Goal: Task Accomplishment & Management: Use online tool/utility

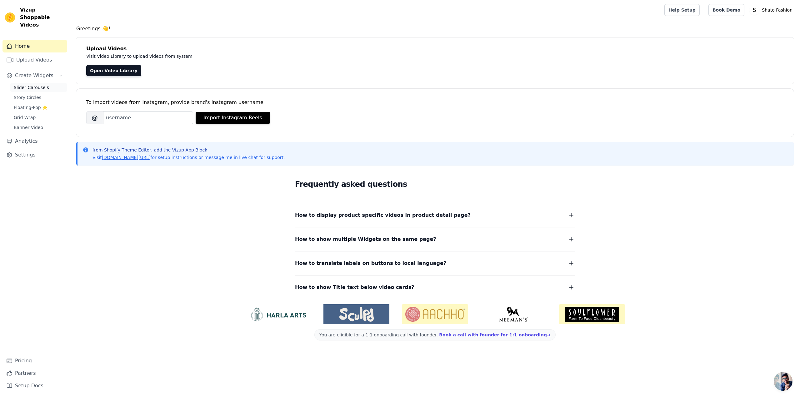
click at [36, 84] on span "Slider Carousels" at bounding box center [31, 87] width 35 height 6
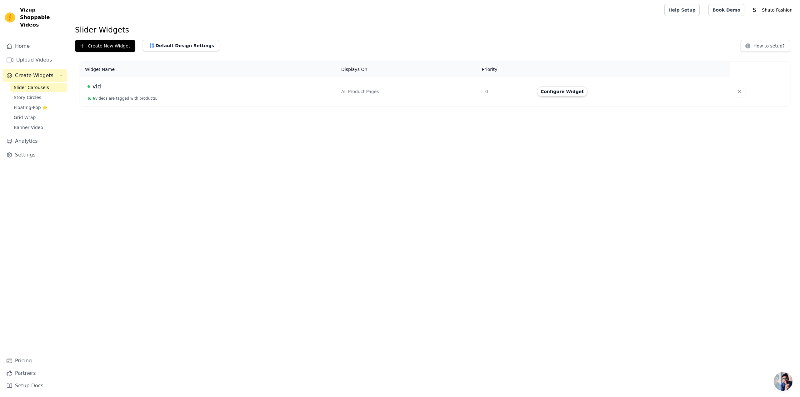
click at [29, 84] on span "Slider Carousels" at bounding box center [31, 87] width 35 height 6
click at [136, 86] on div "vid" at bounding box center [211, 86] width 246 height 9
click at [96, 86] on span "vid" at bounding box center [97, 86] width 8 height 9
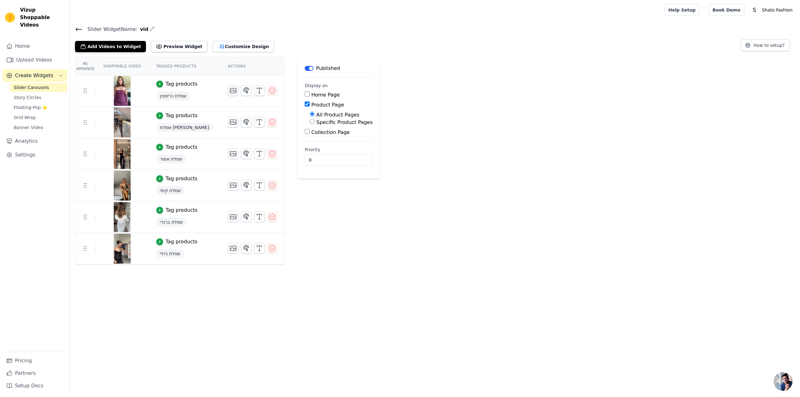
click at [305, 68] on button "Label" at bounding box center [309, 68] width 9 height 5
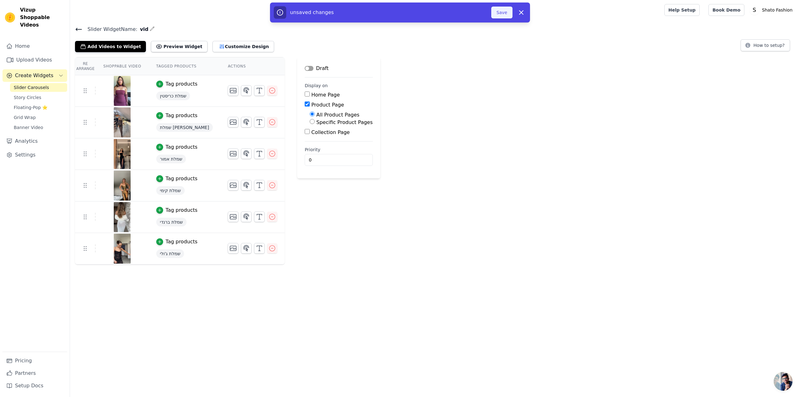
click at [501, 13] on button "Save" at bounding box center [501, 13] width 21 height 12
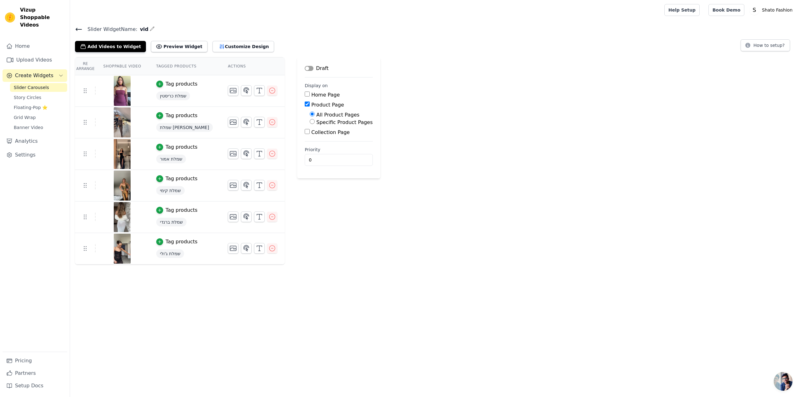
click at [305, 68] on button "Label" at bounding box center [309, 68] width 9 height 5
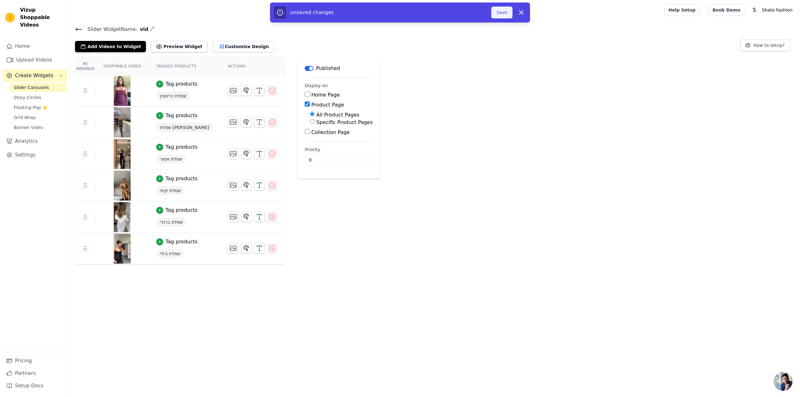
click at [499, 15] on button "Save" at bounding box center [501, 13] width 21 height 12
click at [502, 12] on button "Save" at bounding box center [501, 13] width 21 height 12
click at [503, 9] on button "Save" at bounding box center [501, 13] width 21 height 12
